Goal: Information Seeking & Learning: Learn about a topic

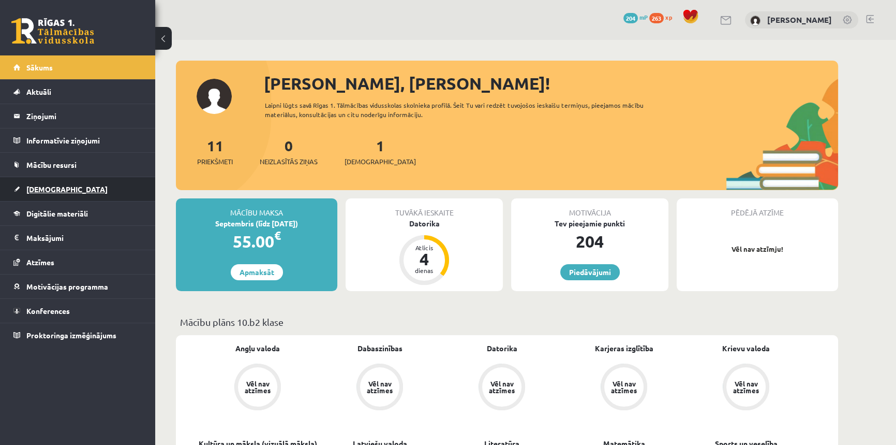
click at [39, 190] on span "[DEMOGRAPHIC_DATA]" at bounding box center [66, 188] width 81 height 9
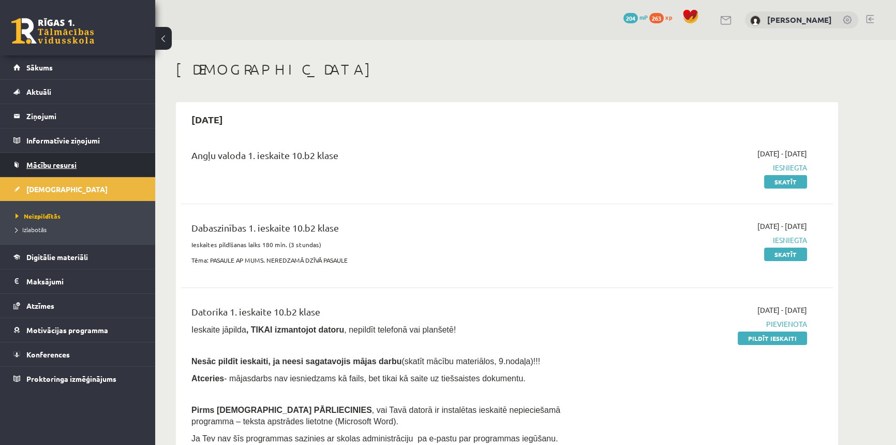
click at [61, 166] on span "Mācību resursi" at bounding box center [51, 164] width 50 height 9
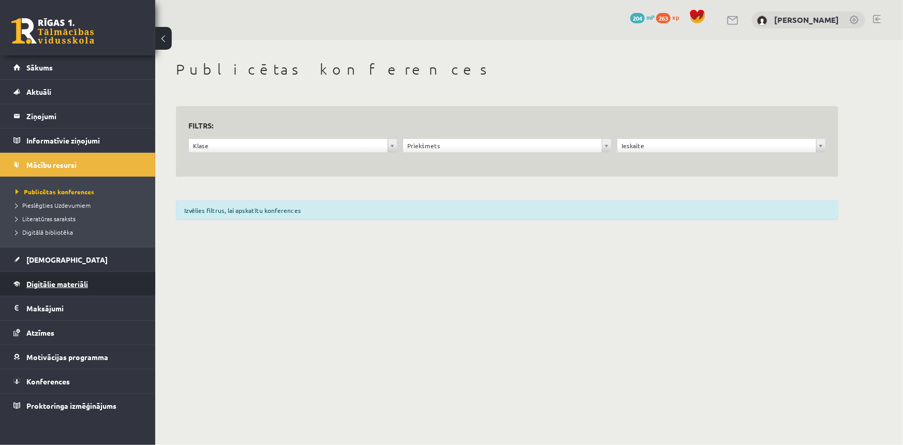
click at [63, 279] on span "Digitālie materiāli" at bounding box center [57, 283] width 62 height 9
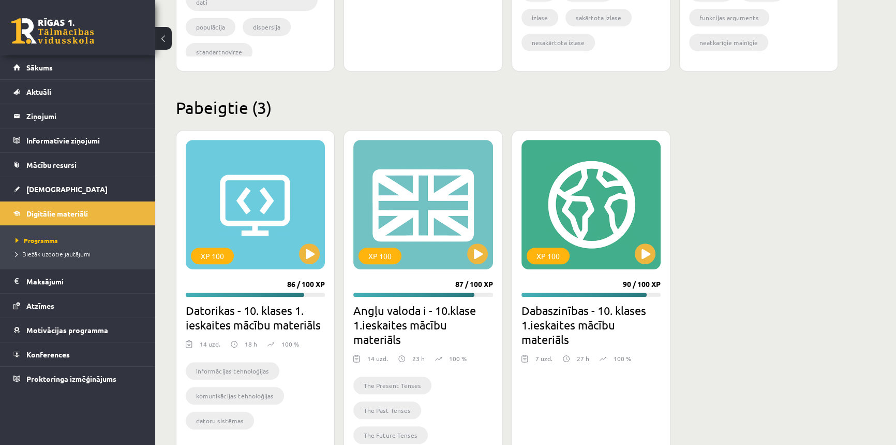
scroll to position [564, 0]
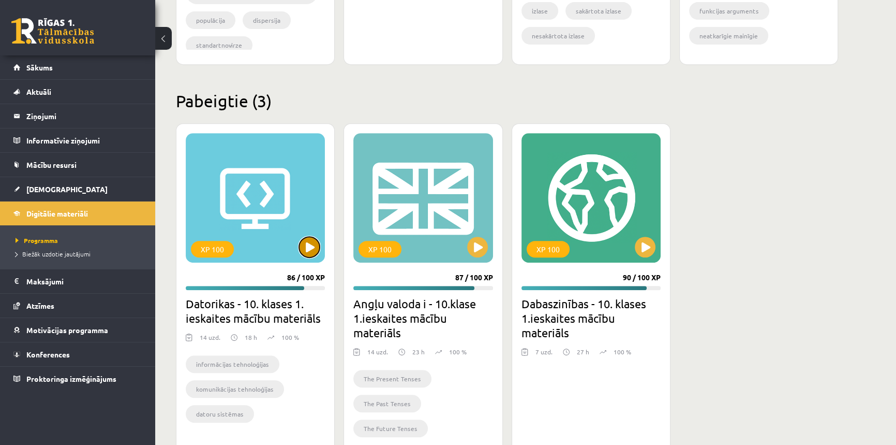
click at [311, 245] on button at bounding box center [309, 247] width 21 height 21
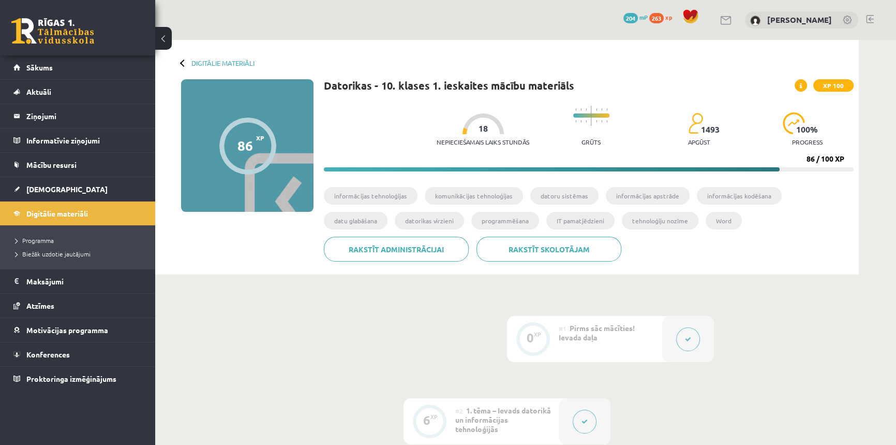
click at [580, 431] on button at bounding box center [585, 421] width 24 height 24
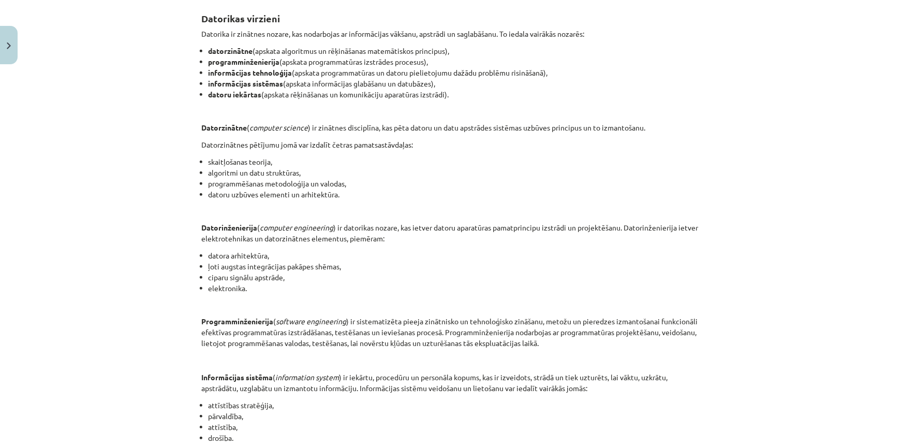
scroll to position [473, 0]
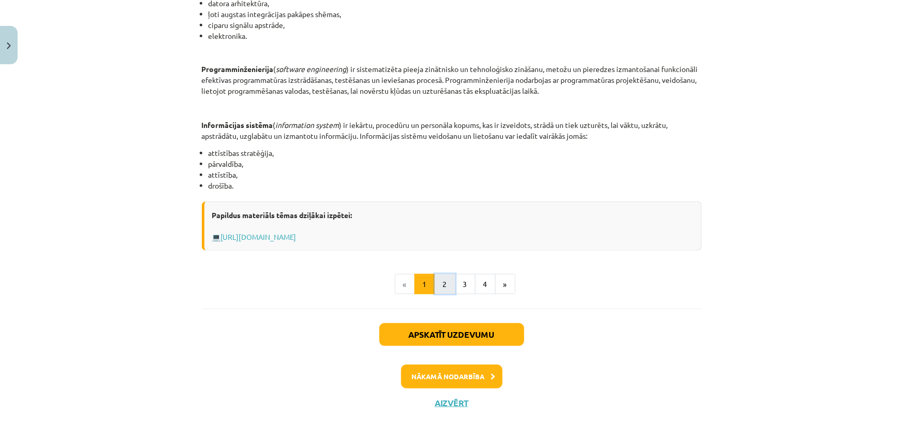
click at [441, 288] on button "2" at bounding box center [445, 284] width 21 height 21
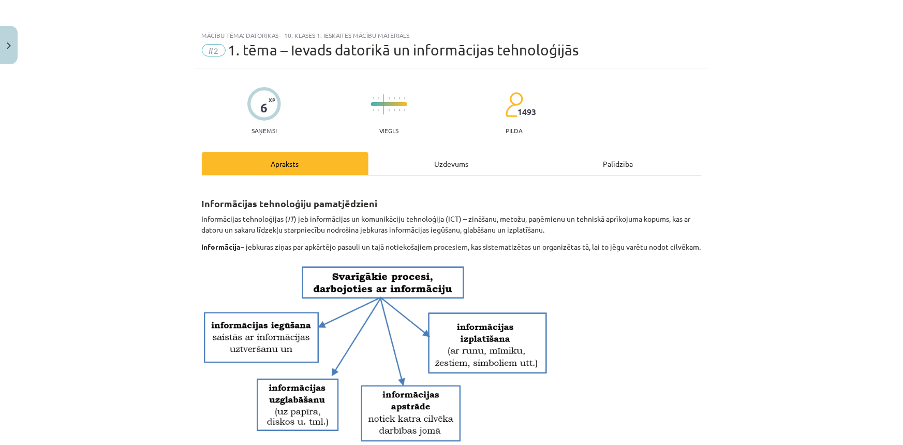
scroll to position [0, 0]
